Goal: Obtain resource: Obtain resource

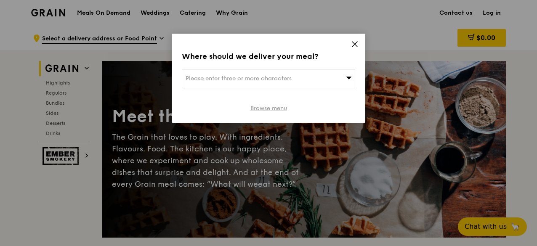
click at [274, 107] on link "Browse menu" at bounding box center [268, 108] width 37 height 8
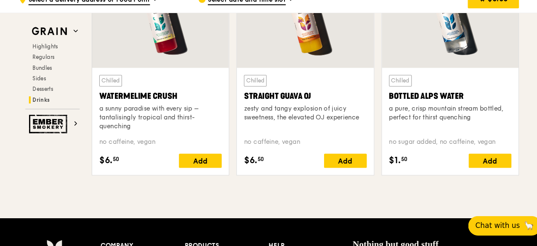
scroll to position [3388, 0]
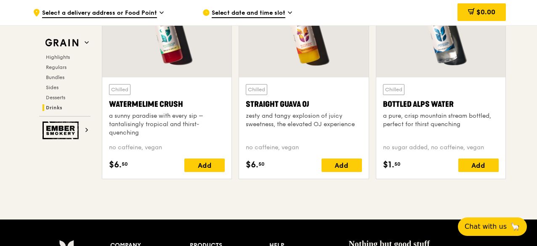
drag, startPoint x: 278, startPoint y: 118, endPoint x: 84, endPoint y: 82, distance: 197.0
click at [73, 49] on img at bounding box center [61, 42] width 39 height 15
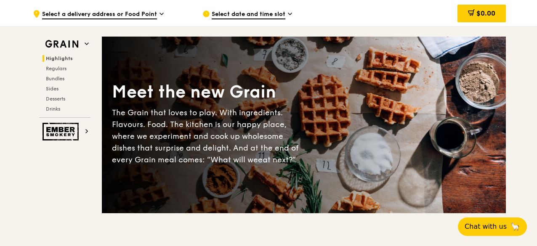
scroll to position [0, 0]
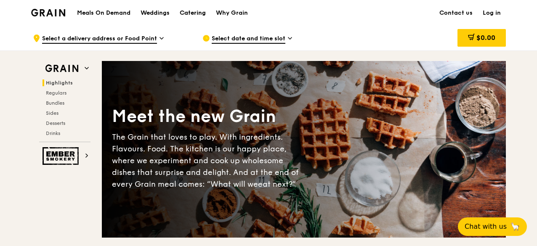
click at [185, 16] on div "Catering" at bounding box center [193, 12] width 26 height 25
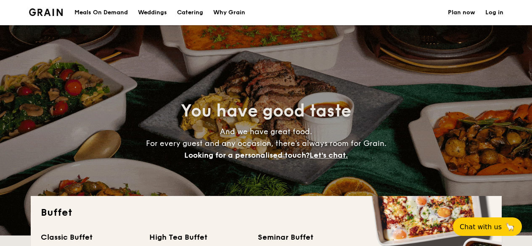
select select
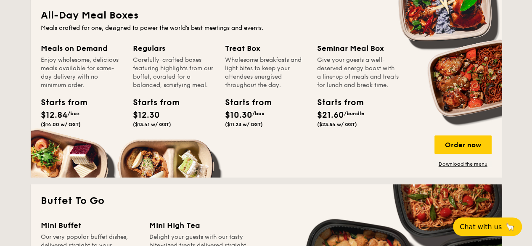
scroll to position [382, 0]
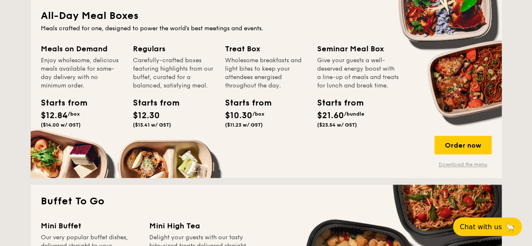
click at [450, 163] on link "Download the menu" at bounding box center [463, 164] width 57 height 7
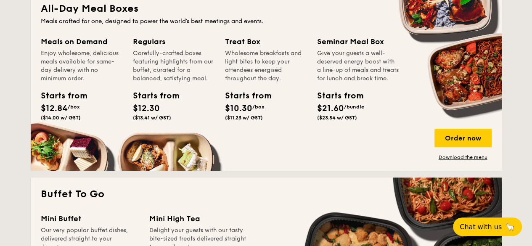
scroll to position [370, 0]
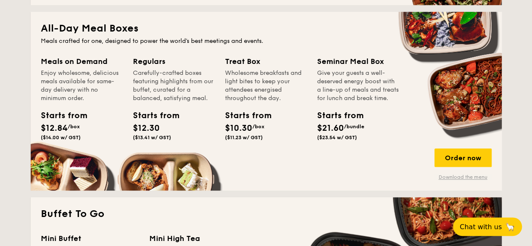
click at [460, 177] on link "Download the menu" at bounding box center [463, 177] width 57 height 7
